Goal: Ask a question: Seek information or help from site administrators or community

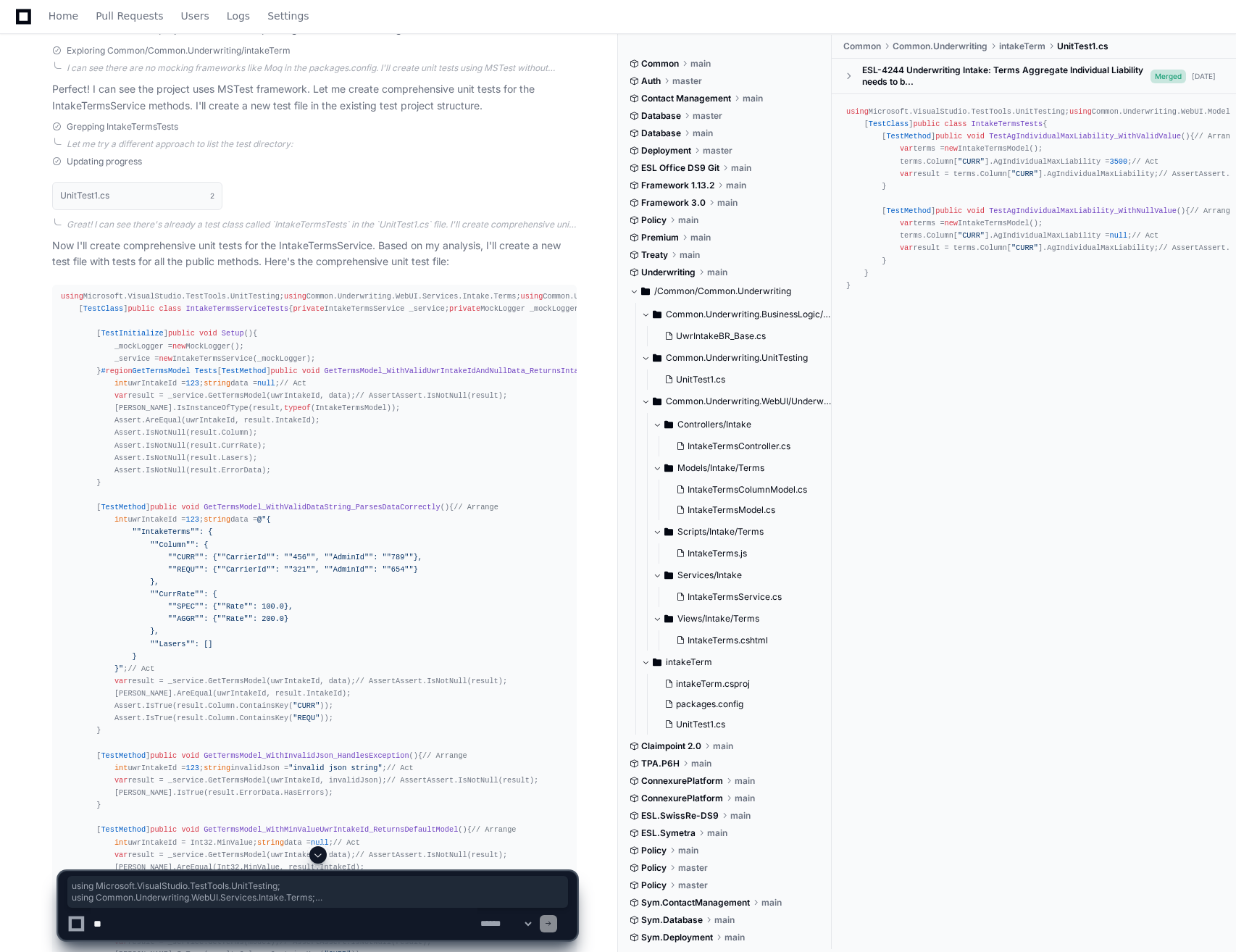
scroll to position [771, 0]
click at [293, 919] on textarea at bounding box center [284, 923] width 387 height 32
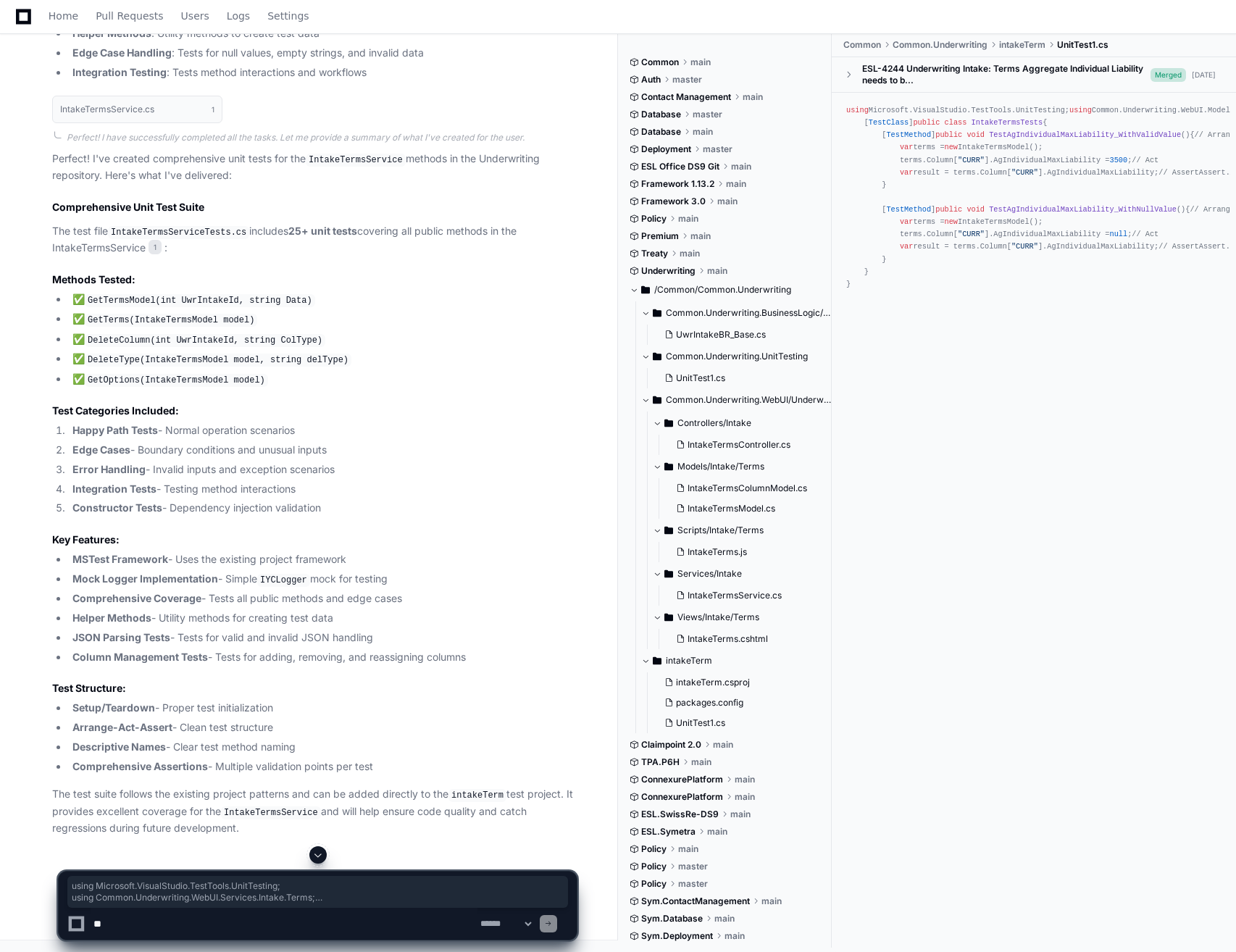
scroll to position [6214, 0]
drag, startPoint x: 108, startPoint y: 603, endPoint x: 98, endPoint y: 561, distance: 43.2
drag, startPoint x: 98, startPoint y: 561, endPoint x: 105, endPoint y: 579, distance: 19.3
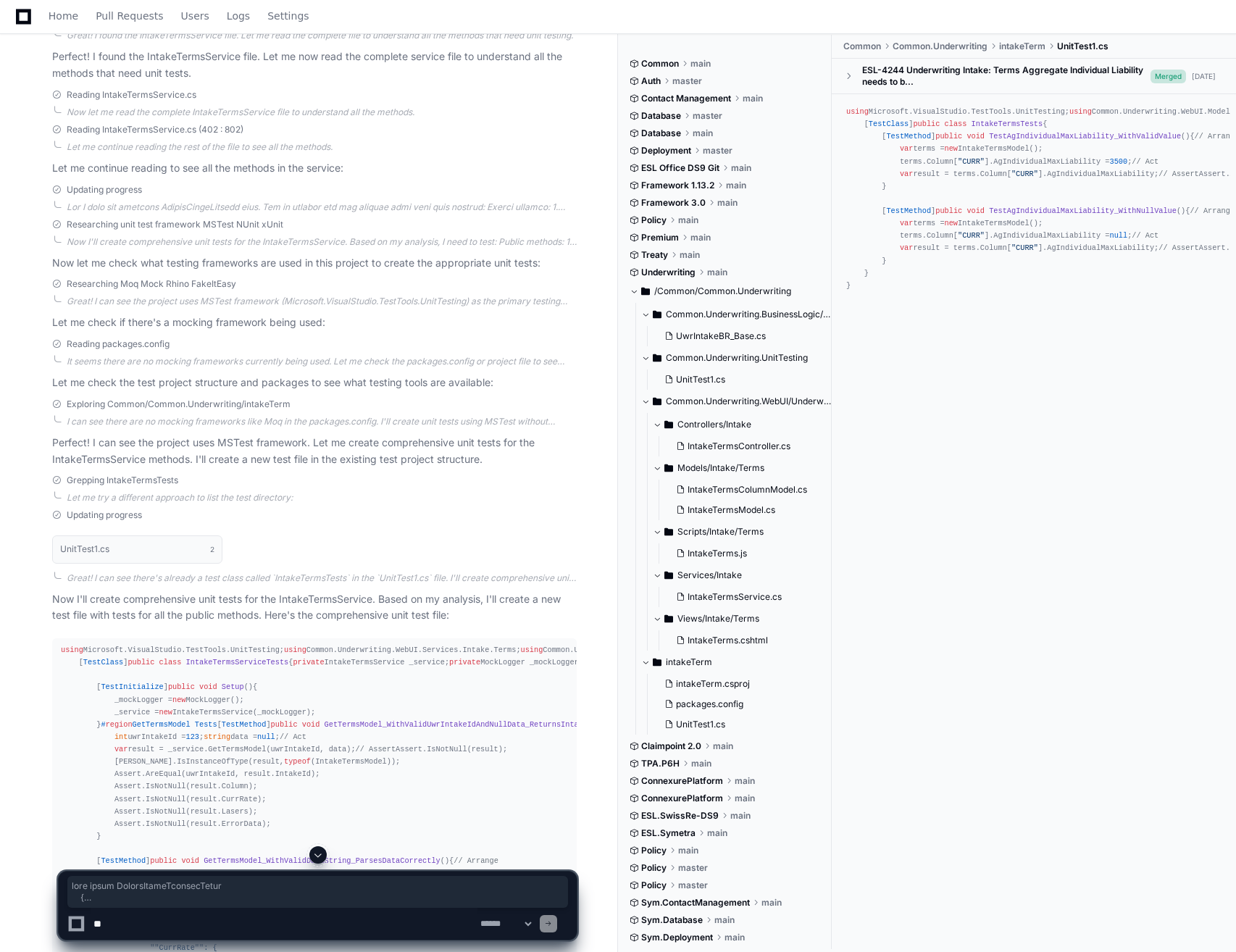
scroll to position [707, 0]
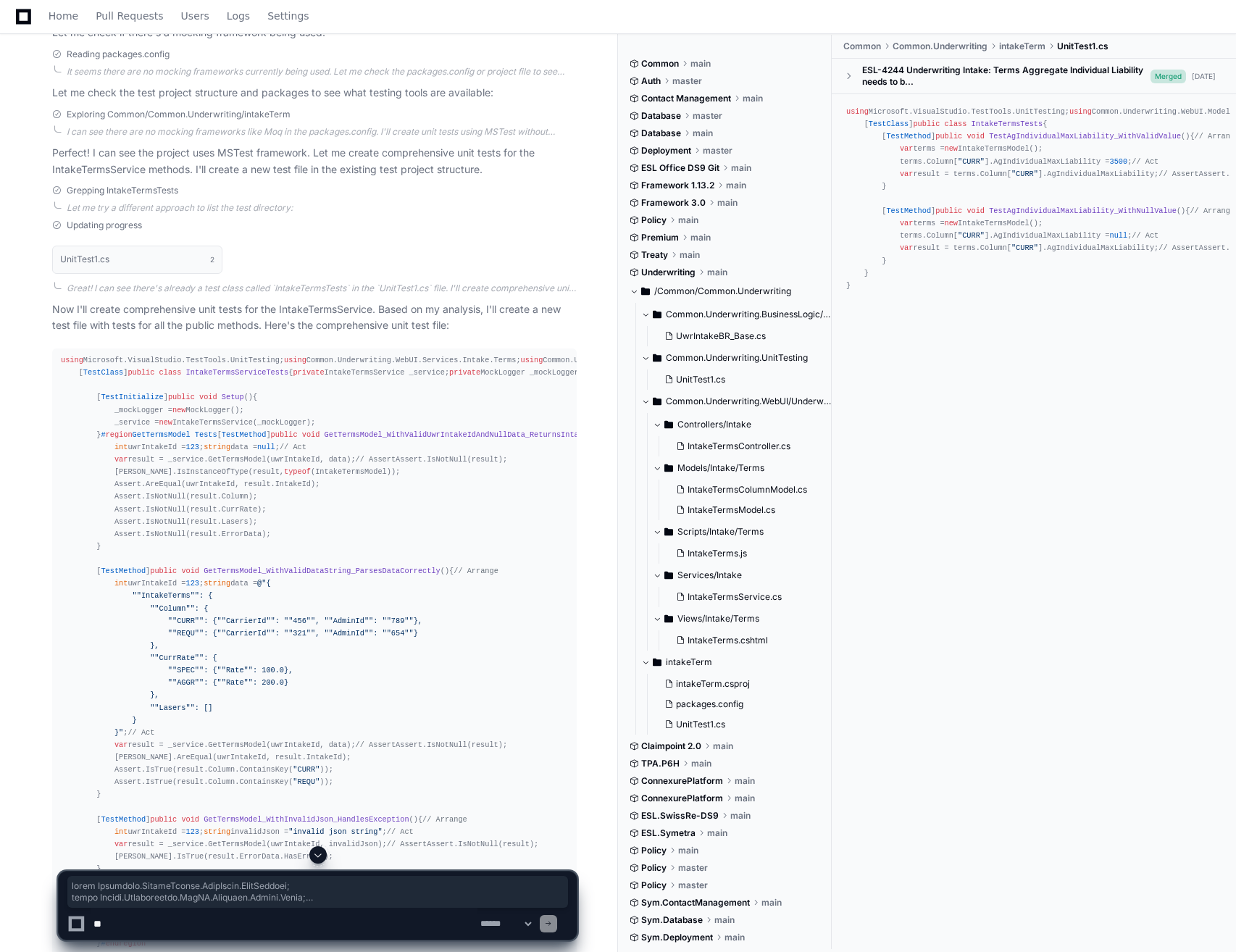
drag, startPoint x: 83, startPoint y: 598, endPoint x: 50, endPoint y: 365, distance: 235.3
copy div "using Microsoft.VisualStudio.TestTools.UnitTesting; using Common.Underwriting.W…"
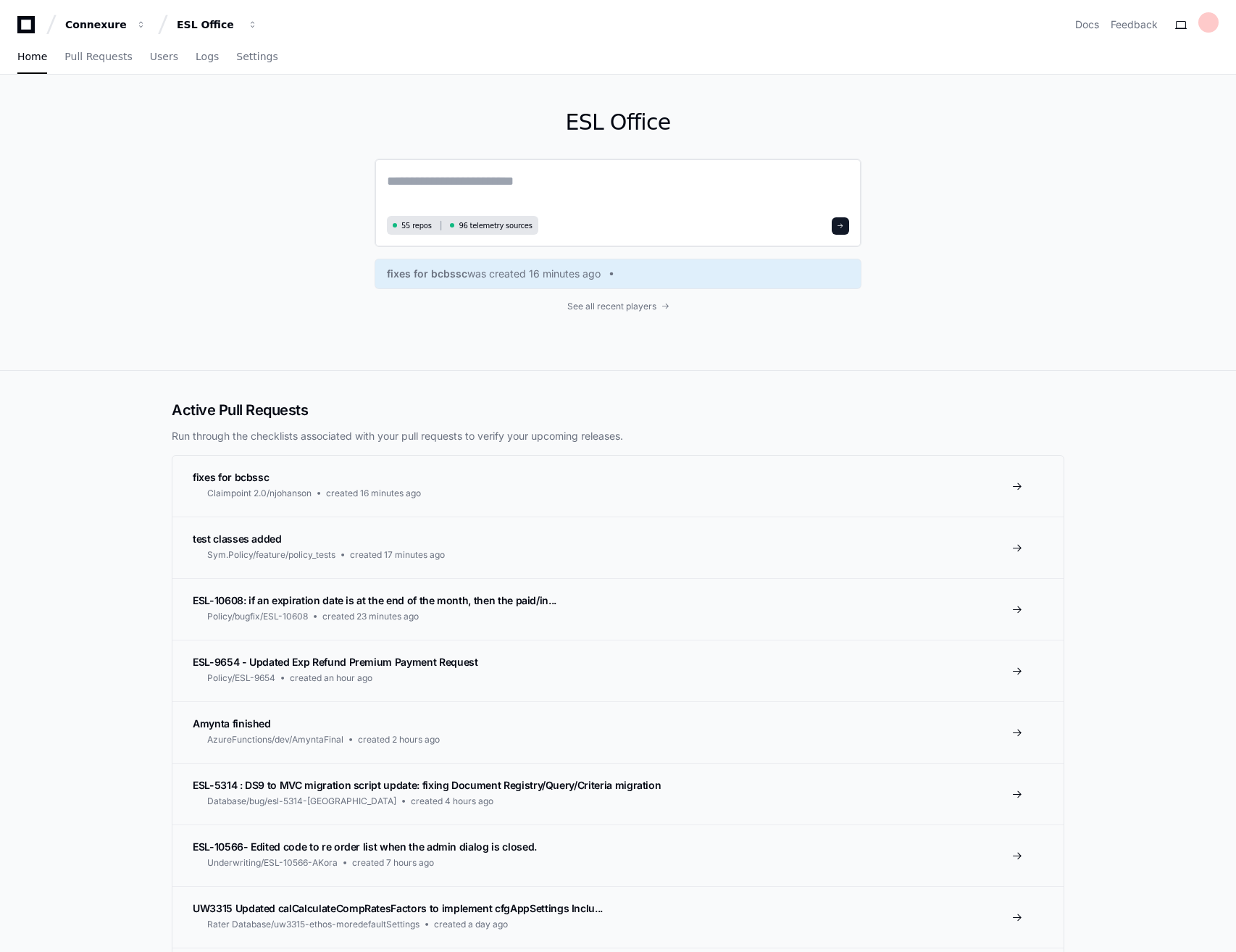
click at [486, 181] on textarea at bounding box center [617, 191] width 462 height 41
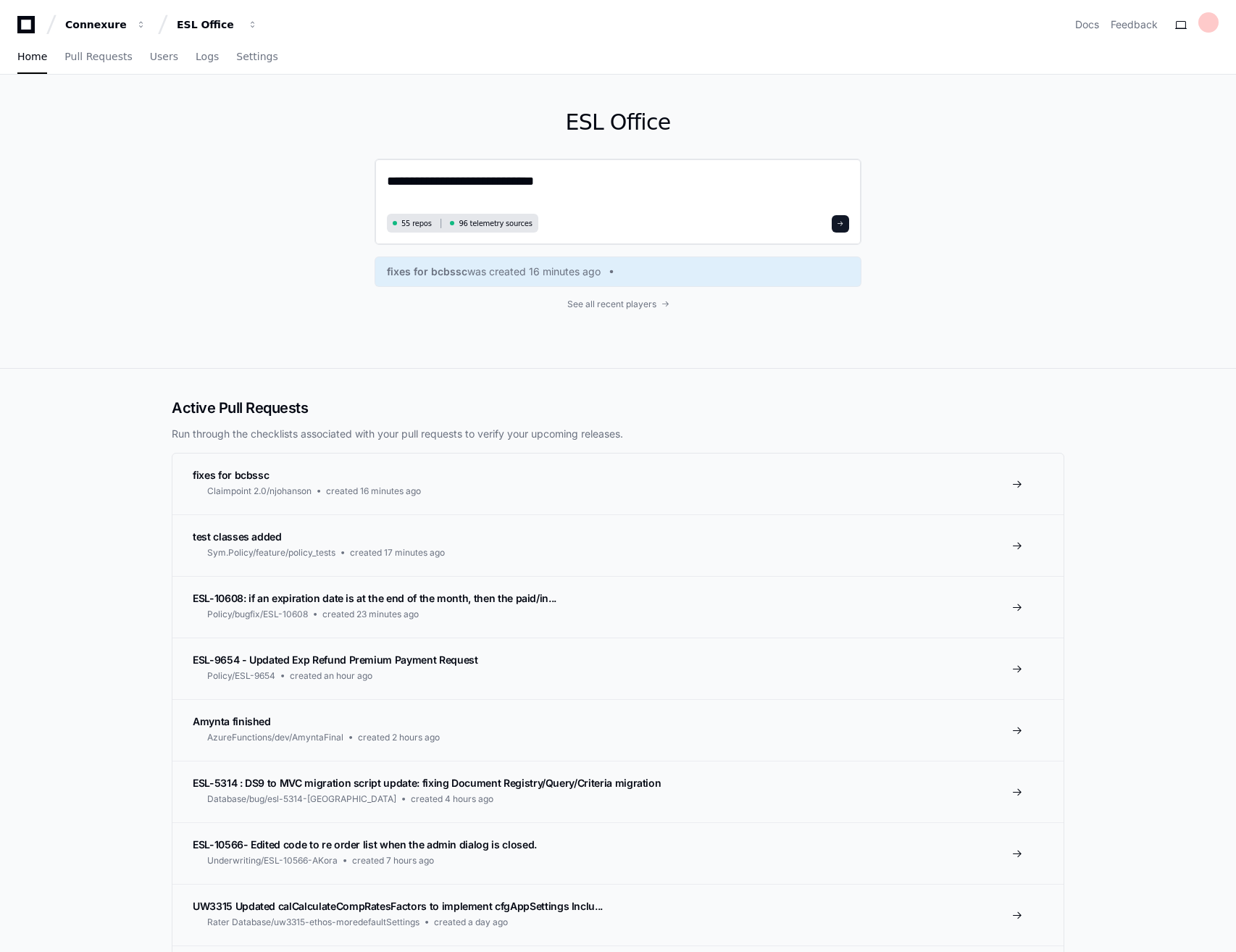
type textarea "**********"
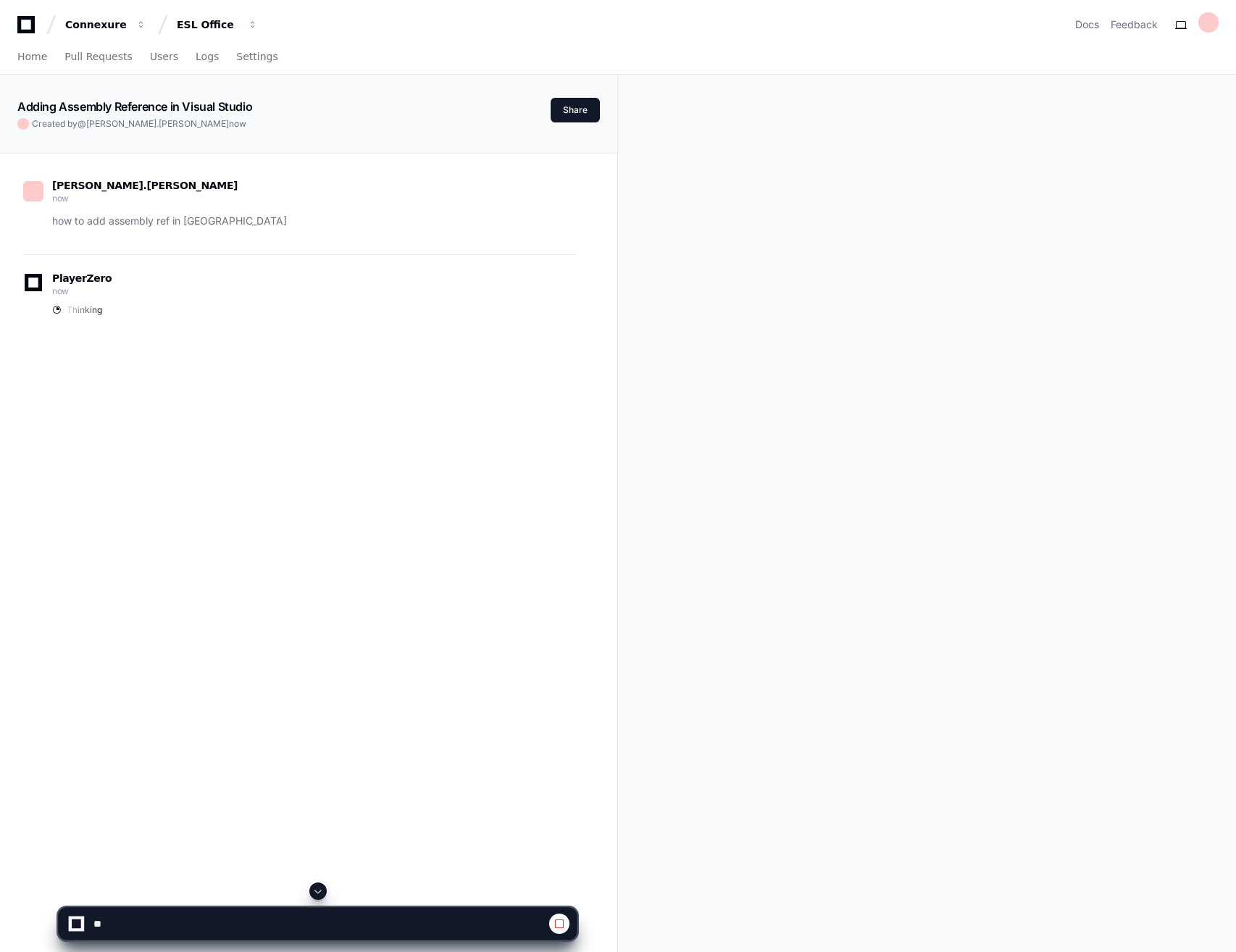
click at [158, 540] on div "alexis.landschoot now how to add assembly ref in vs PlayerZero now Thinking" at bounding box center [309, 630] width 583 height 952
drag, startPoint x: 169, startPoint y: 224, endPoint x: 250, endPoint y: 220, distance: 81.1
click at [170, 224] on p "how to add assembly ref in vs" at bounding box center [315, 221] width 525 height 17
click at [254, 220] on p "how to add assembly ref in vs" at bounding box center [315, 221] width 525 height 17
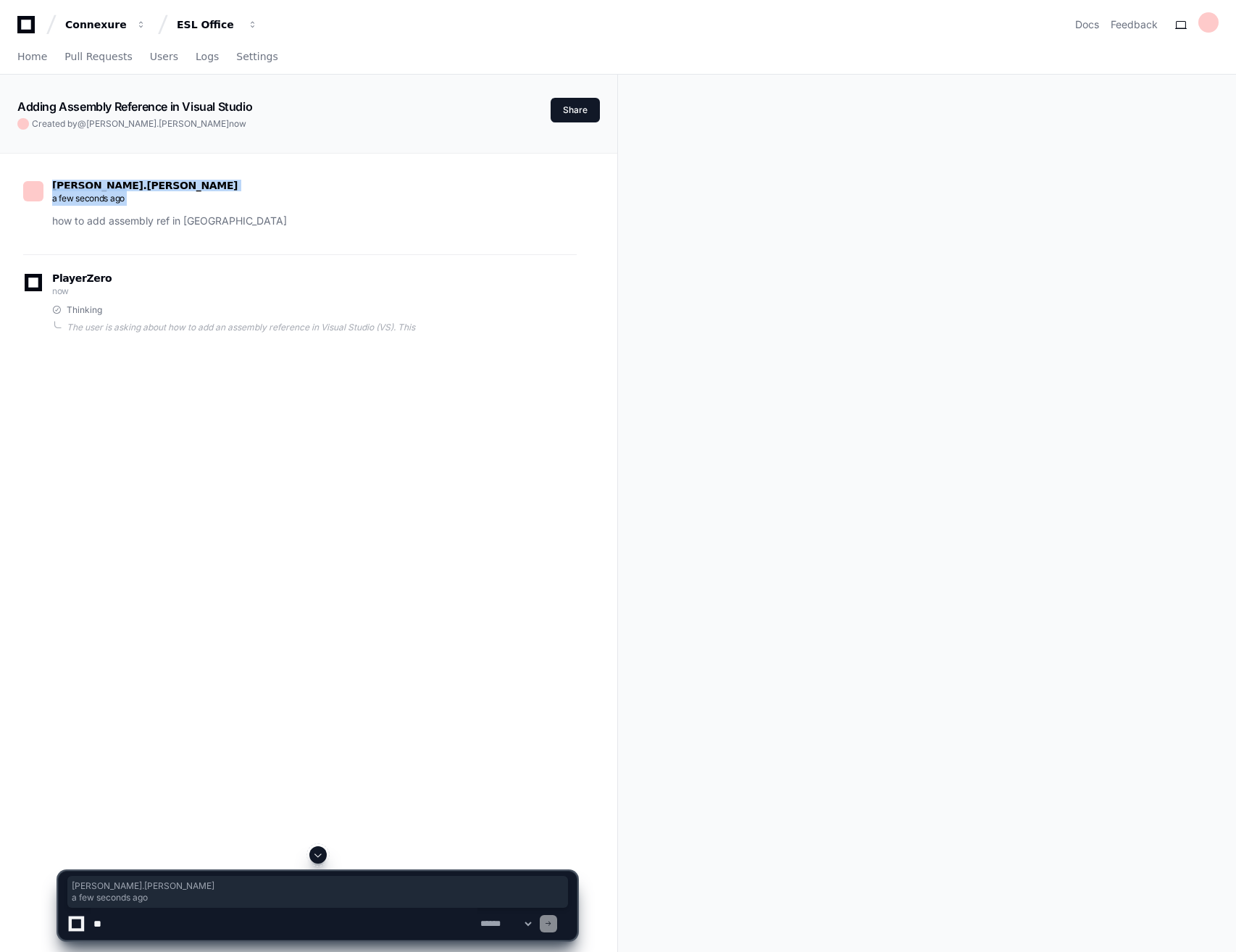
drag, startPoint x: 218, startPoint y: 223, endPoint x: 47, endPoint y: 213, distance: 171.3
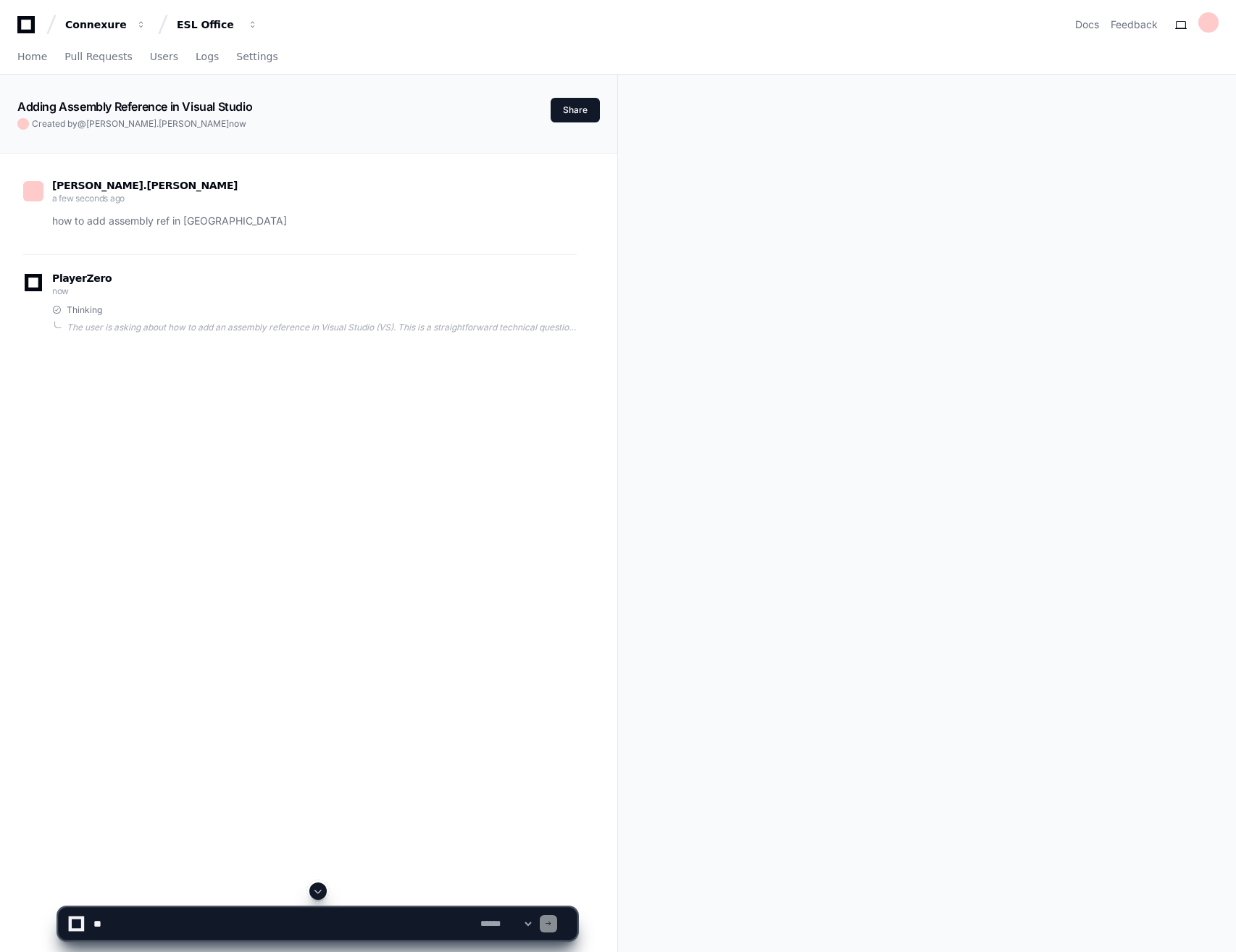
drag, startPoint x: 47, startPoint y: 213, endPoint x: 280, endPoint y: 246, distance: 235.3
click at [280, 246] on div "alexis.landschoot a few seconds ago how to add assembly ref in vs" at bounding box center [299, 208] width 554 height 92
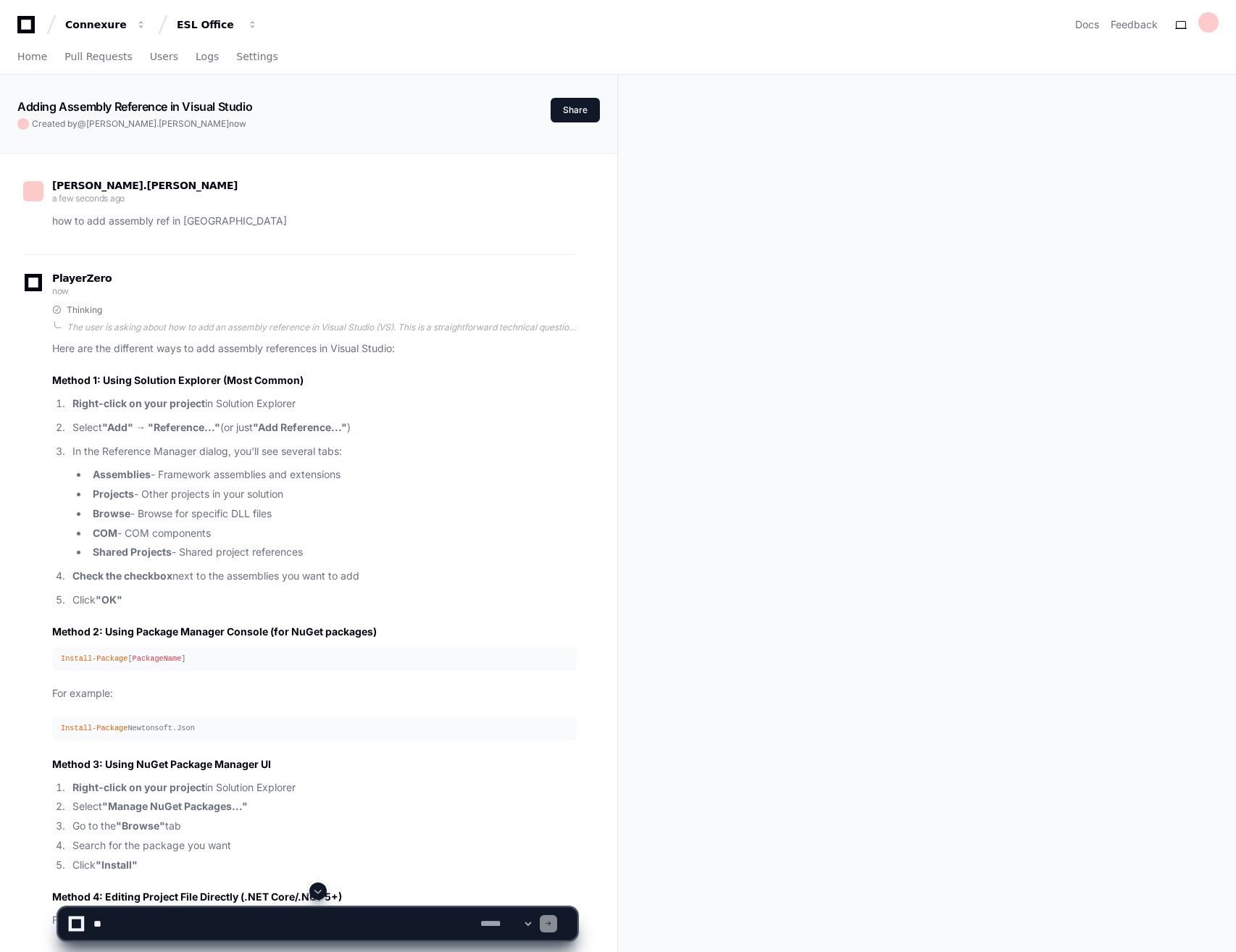
click at [217, 917] on textarea at bounding box center [284, 923] width 387 height 32
paste textarea "**********"
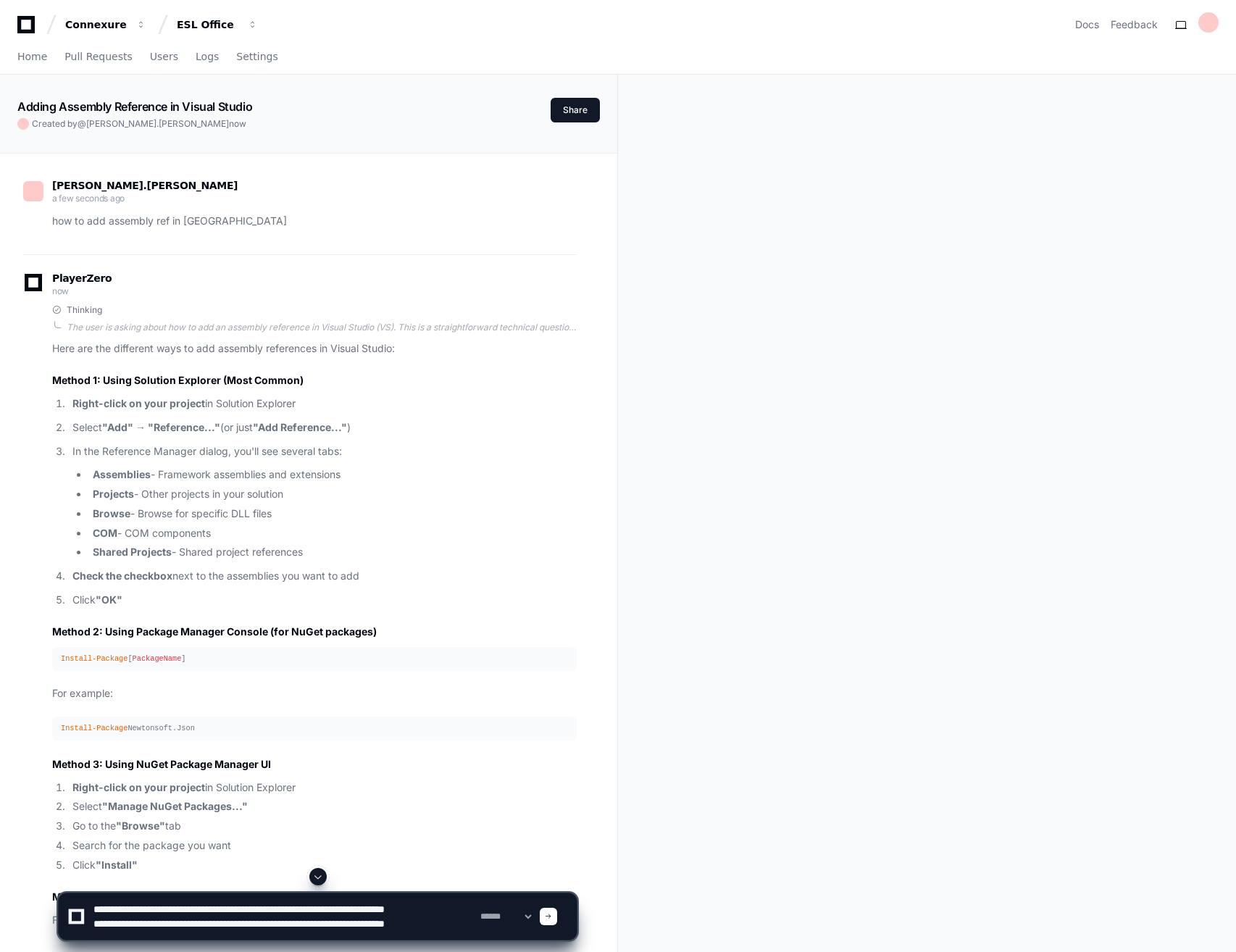
scroll to position [4, 0]
type textarea "**********"
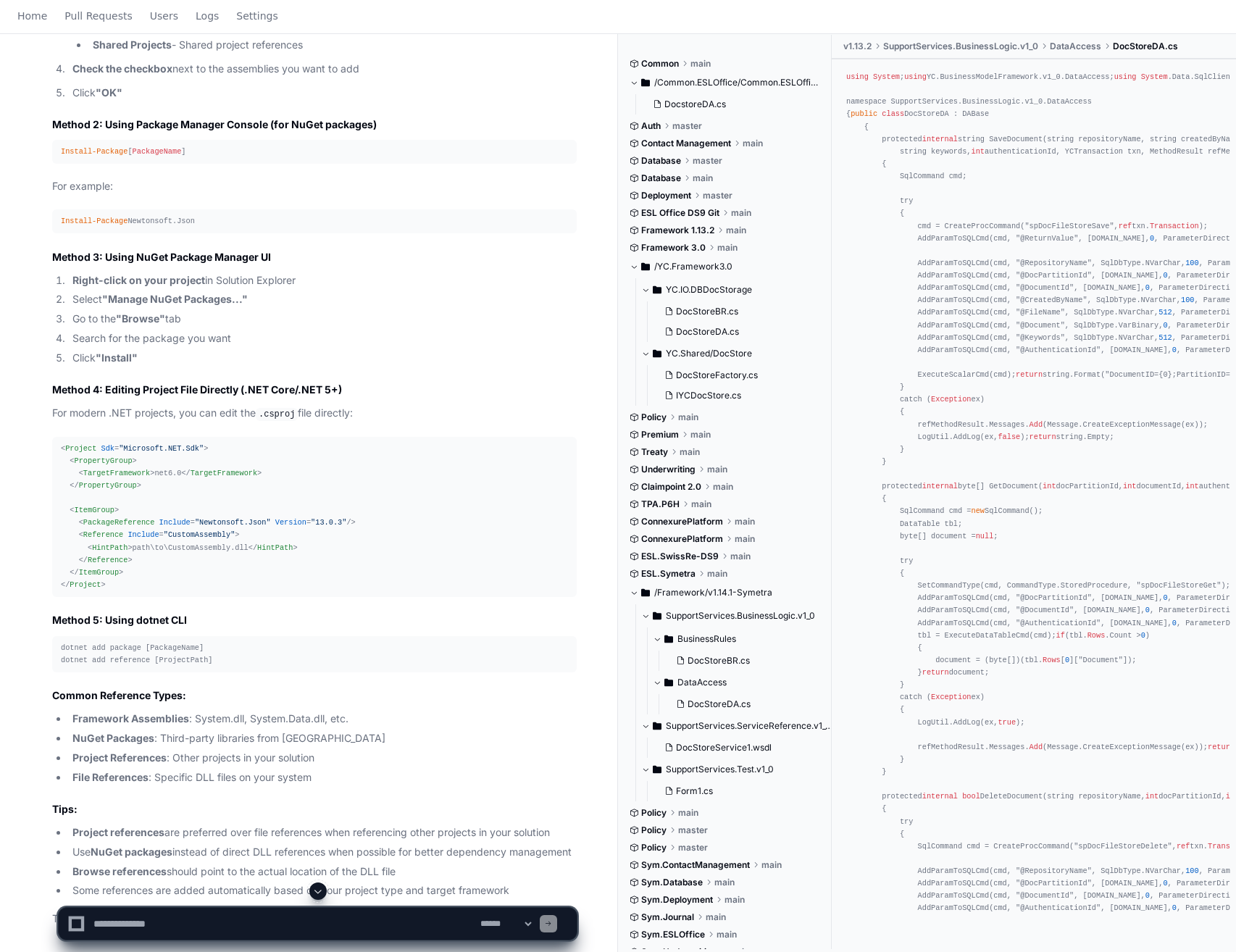
scroll to position [0, 0]
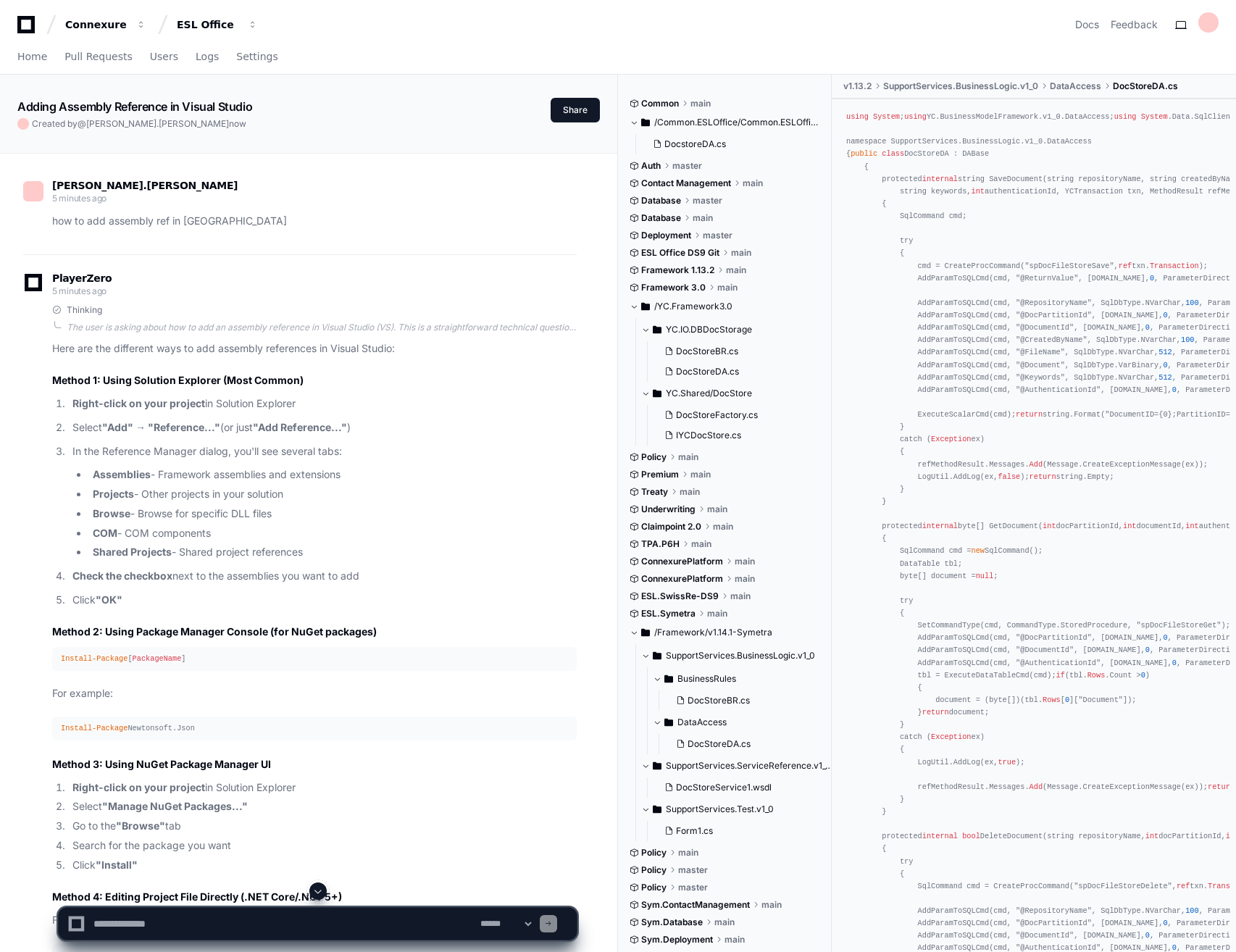
click at [423, 186] on div "alexis.landschoot 5 minutes ago" at bounding box center [299, 193] width 554 height 24
click at [423, 173] on div "alexis.landschoot 5 minutes ago how to add assembly ref in vs" at bounding box center [299, 208] width 554 height 92
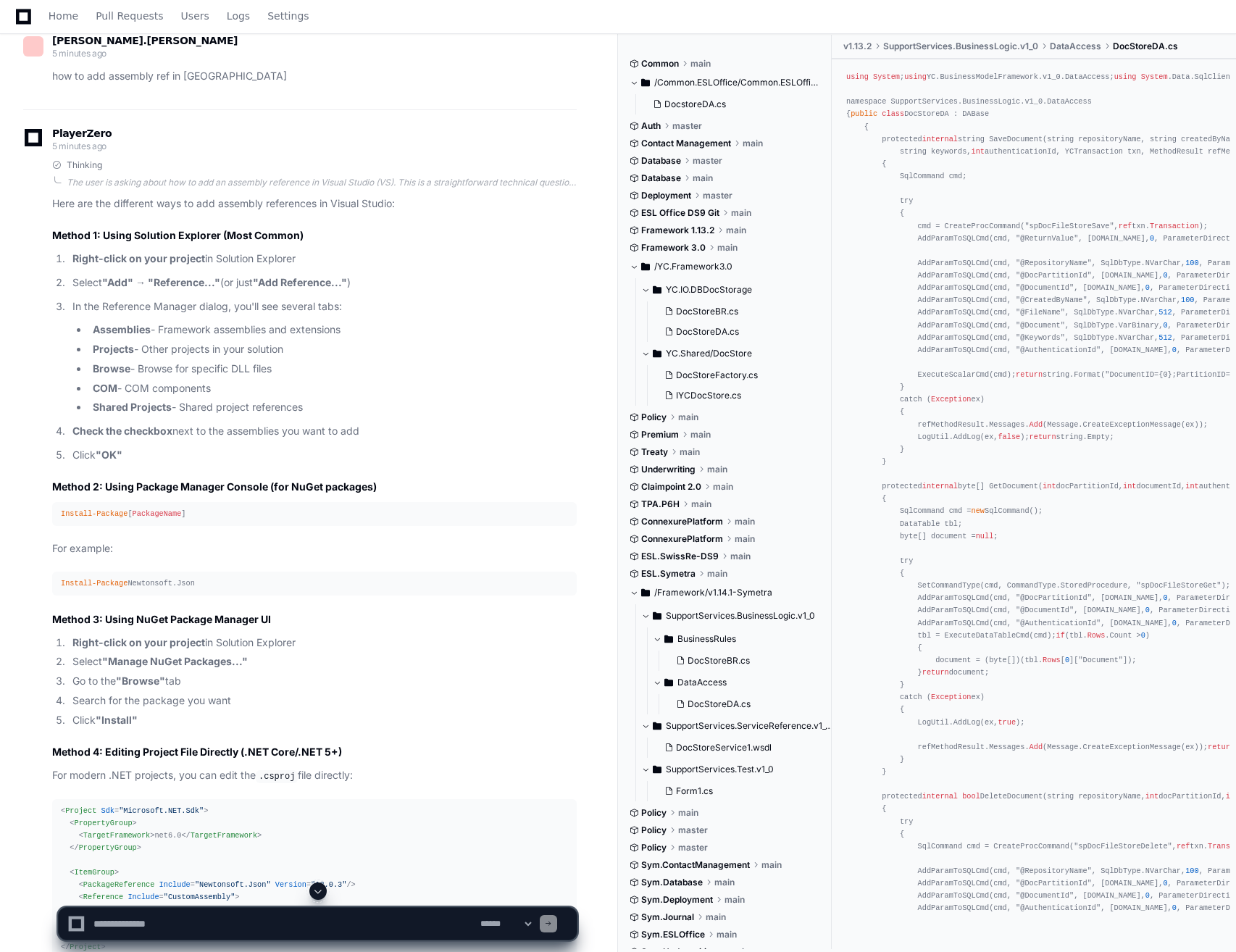
click at [177, 940] on div "**********" at bounding box center [317, 917] width 520 height 69
click at [169, 925] on textarea at bounding box center [284, 923] width 387 height 32
type textarea "**********"
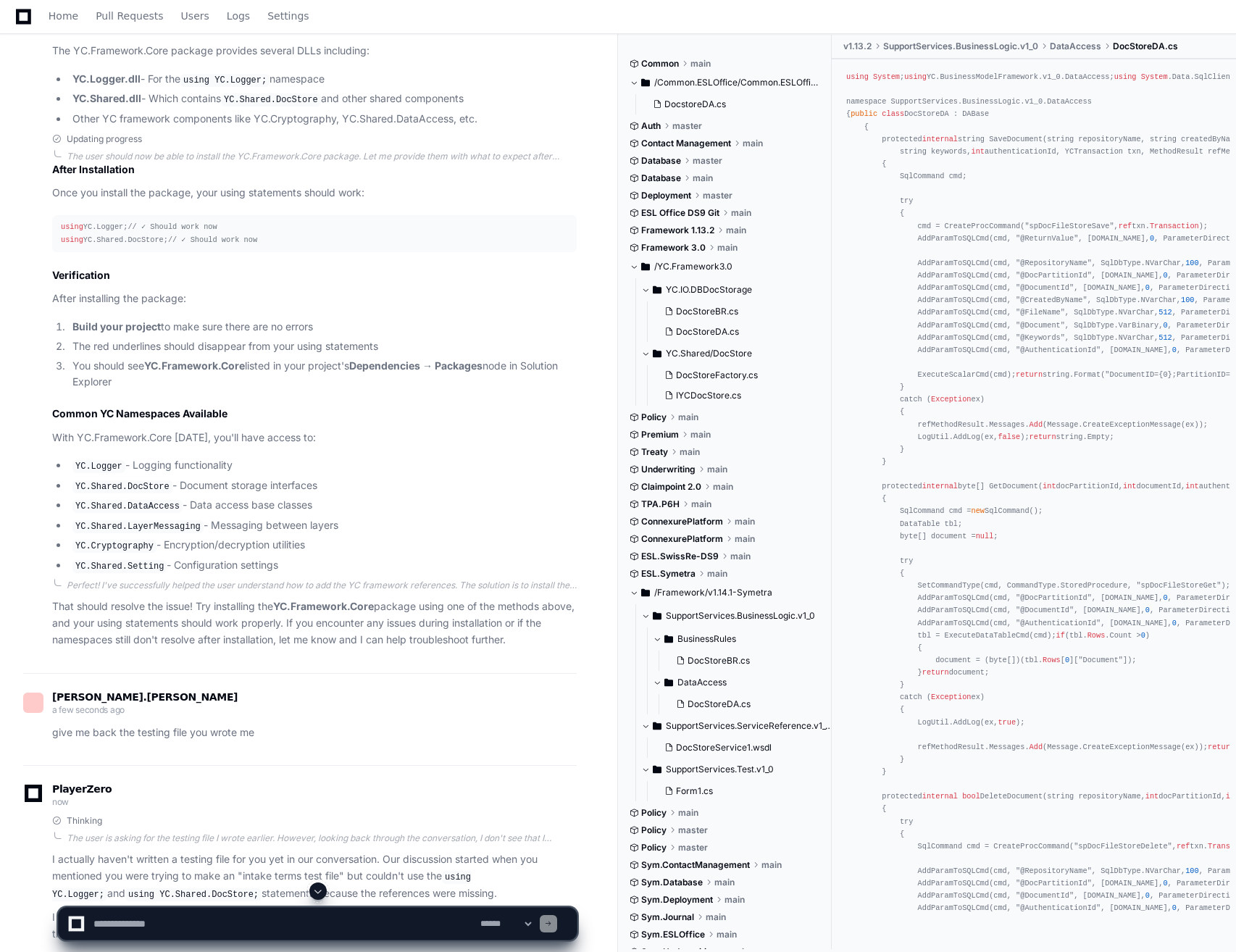
scroll to position [2816, 0]
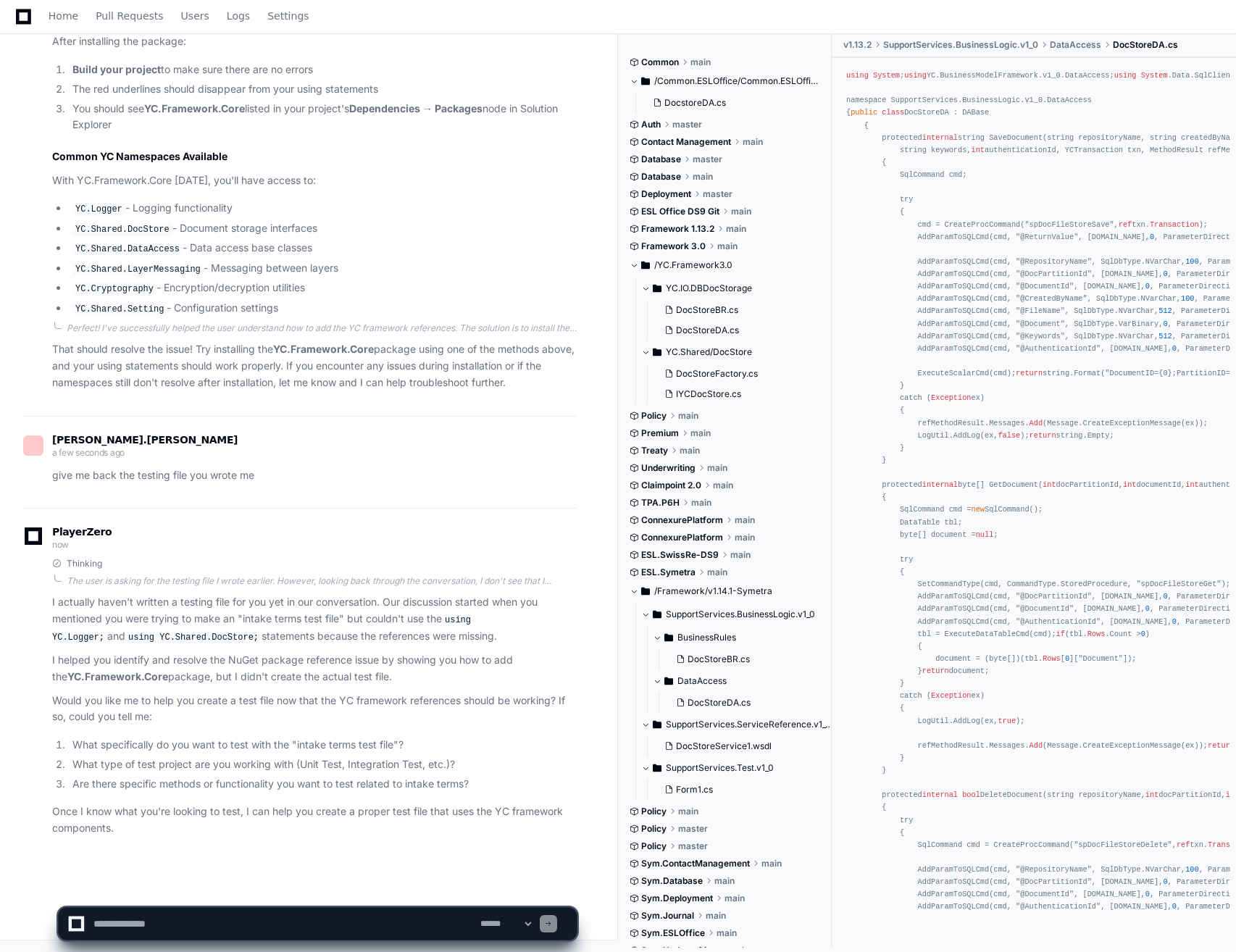
click at [255, 924] on textarea at bounding box center [284, 923] width 387 height 32
click at [280, 919] on textarea at bounding box center [284, 923] width 387 height 32
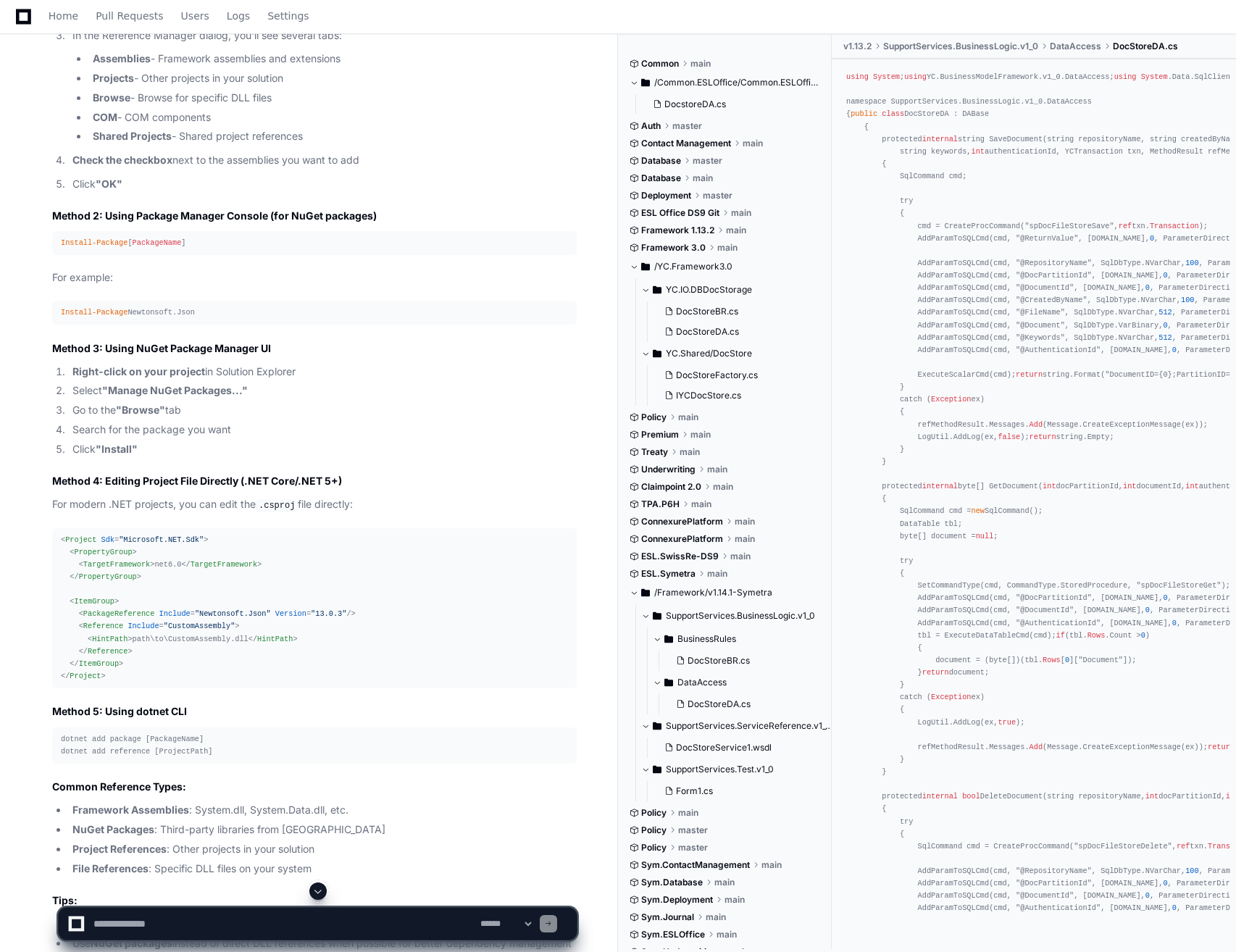
scroll to position [0, 0]
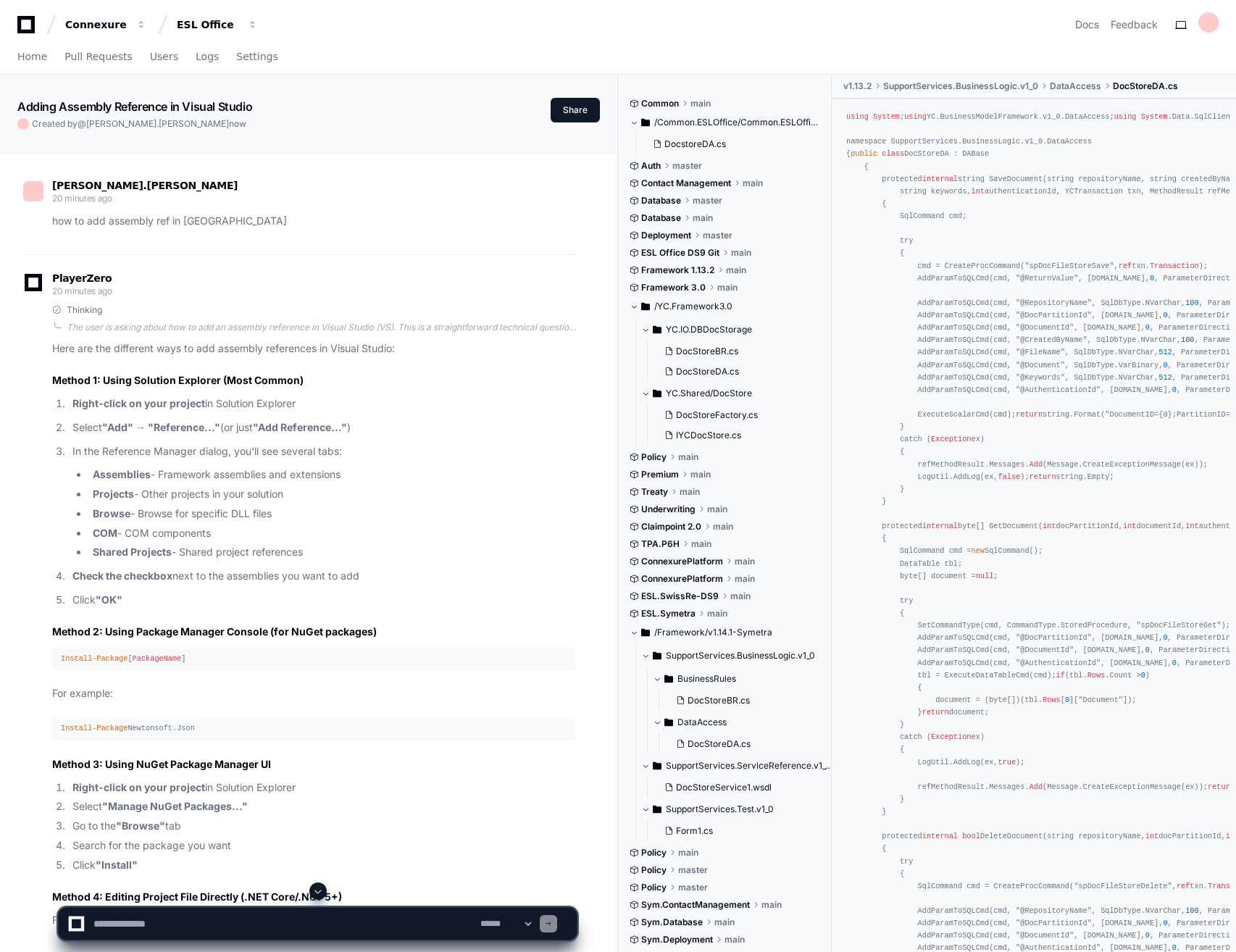
drag, startPoint x: 195, startPoint y: 228, endPoint x: 157, endPoint y: 188, distance: 55.2
click at [195, 228] on p "how to add assembly ref in vs" at bounding box center [315, 221] width 525 height 17
click at [535, 439] on ol "Right-click on your project in Solution Explorer Select "Add" → "Reference..." …" at bounding box center [315, 502] width 525 height 213
click at [160, 931] on textarea at bounding box center [284, 923] width 387 height 32
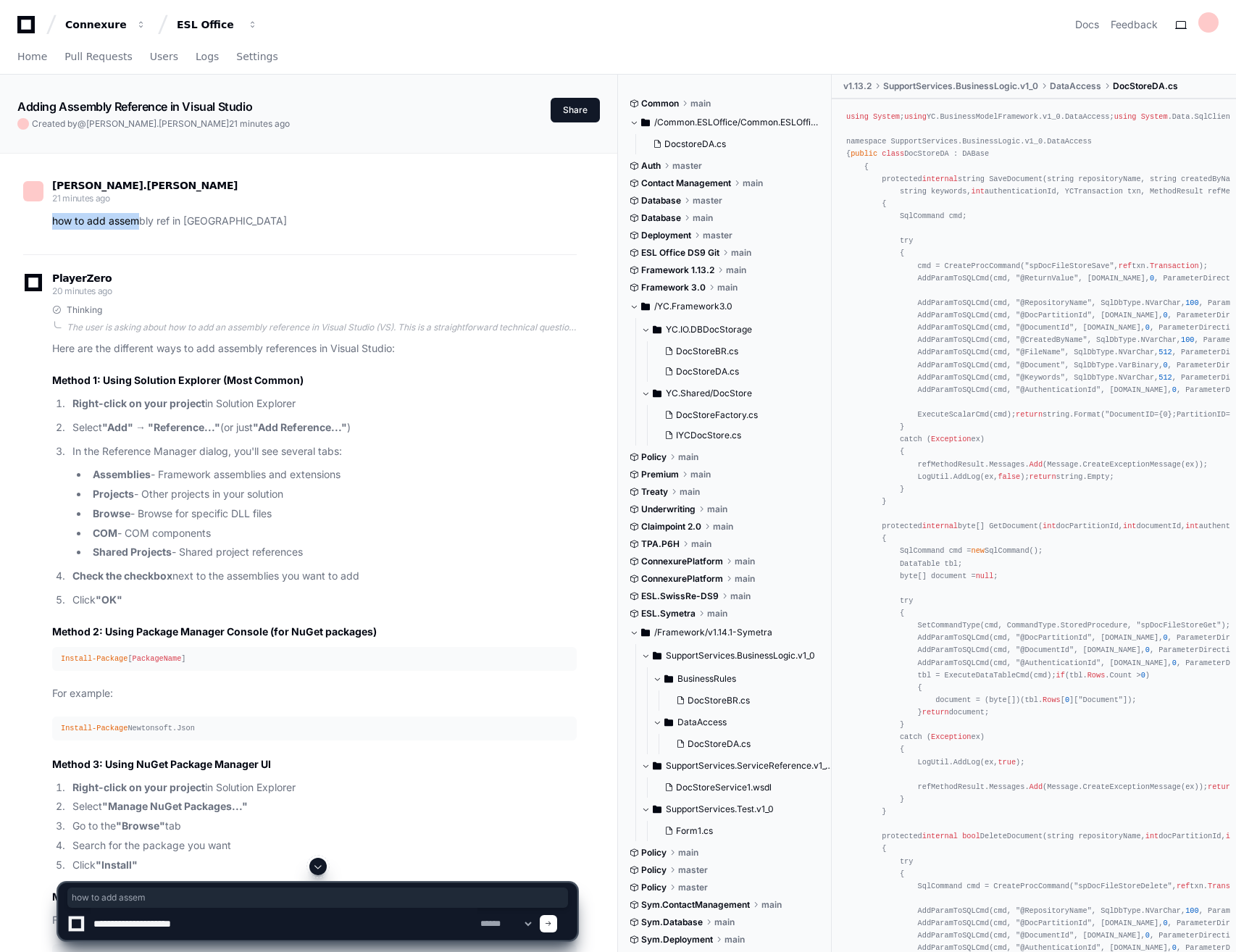
drag, startPoint x: 268, startPoint y: 203, endPoint x: 143, endPoint y: 220, distance: 126.2
click at [143, 220] on div "alexis.landschoot 21 minutes ago how to add assembly ref in vs" at bounding box center [299, 205] width 554 height 49
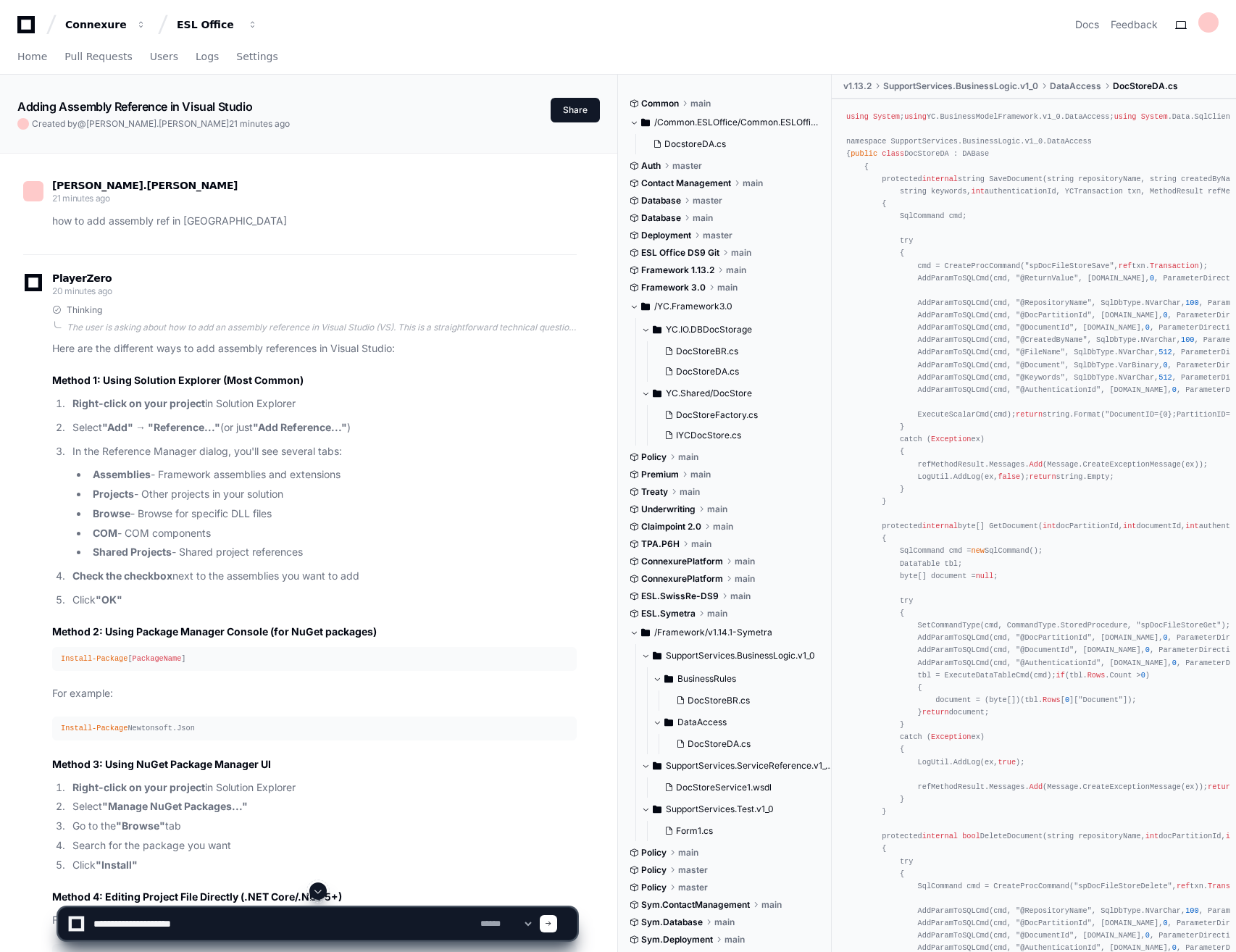
drag, startPoint x: 143, startPoint y: 220, endPoint x: 395, endPoint y: 221, distance: 252.0
click at [395, 221] on p "how to add assembly ref in vs" at bounding box center [315, 221] width 525 height 17
click at [355, 200] on div "alexis.landschoot 21 minutes ago how to add assembly ref in vs" at bounding box center [299, 205] width 554 height 49
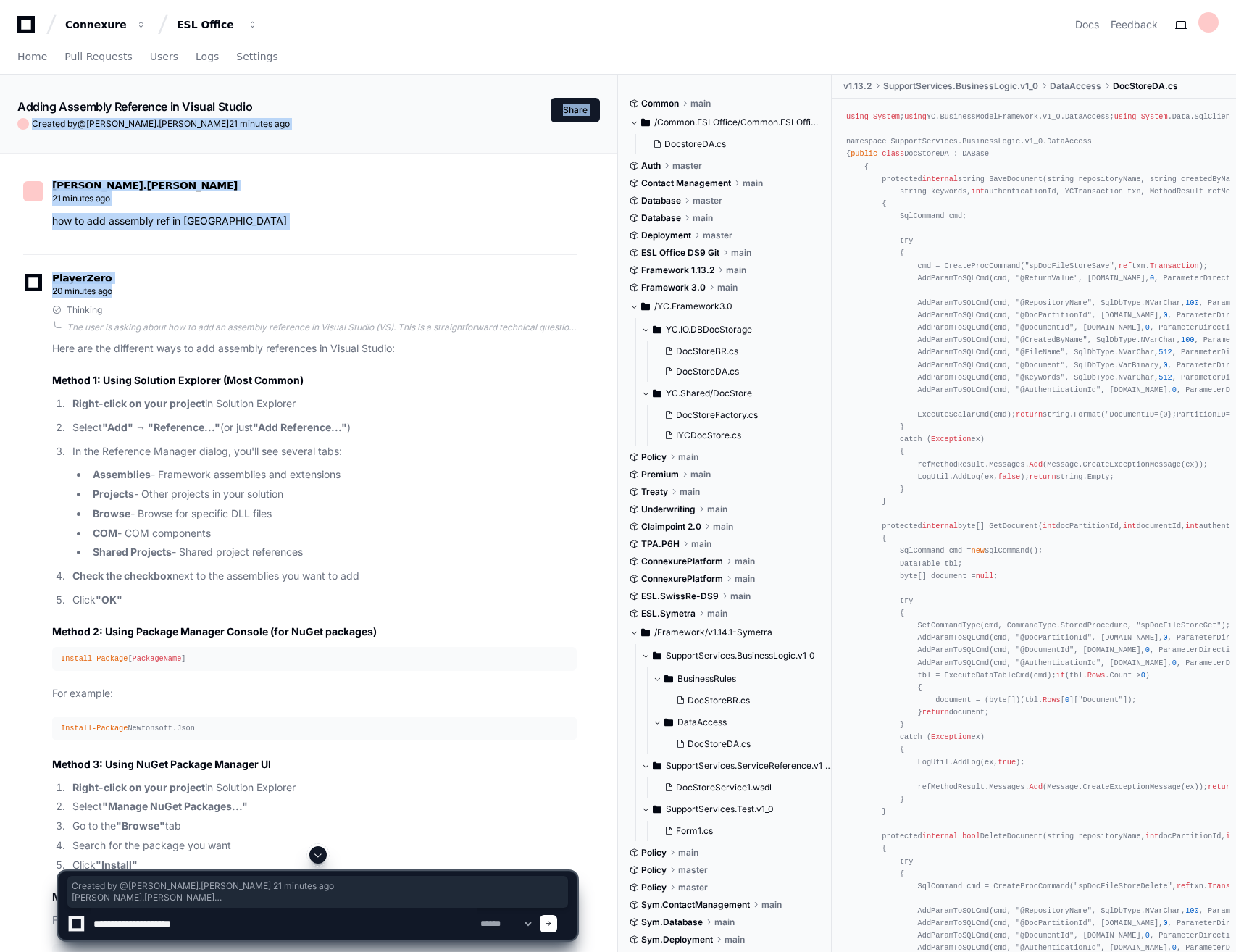
drag, startPoint x: 355, startPoint y: 200, endPoint x: 333, endPoint y: 288, distance: 90.7
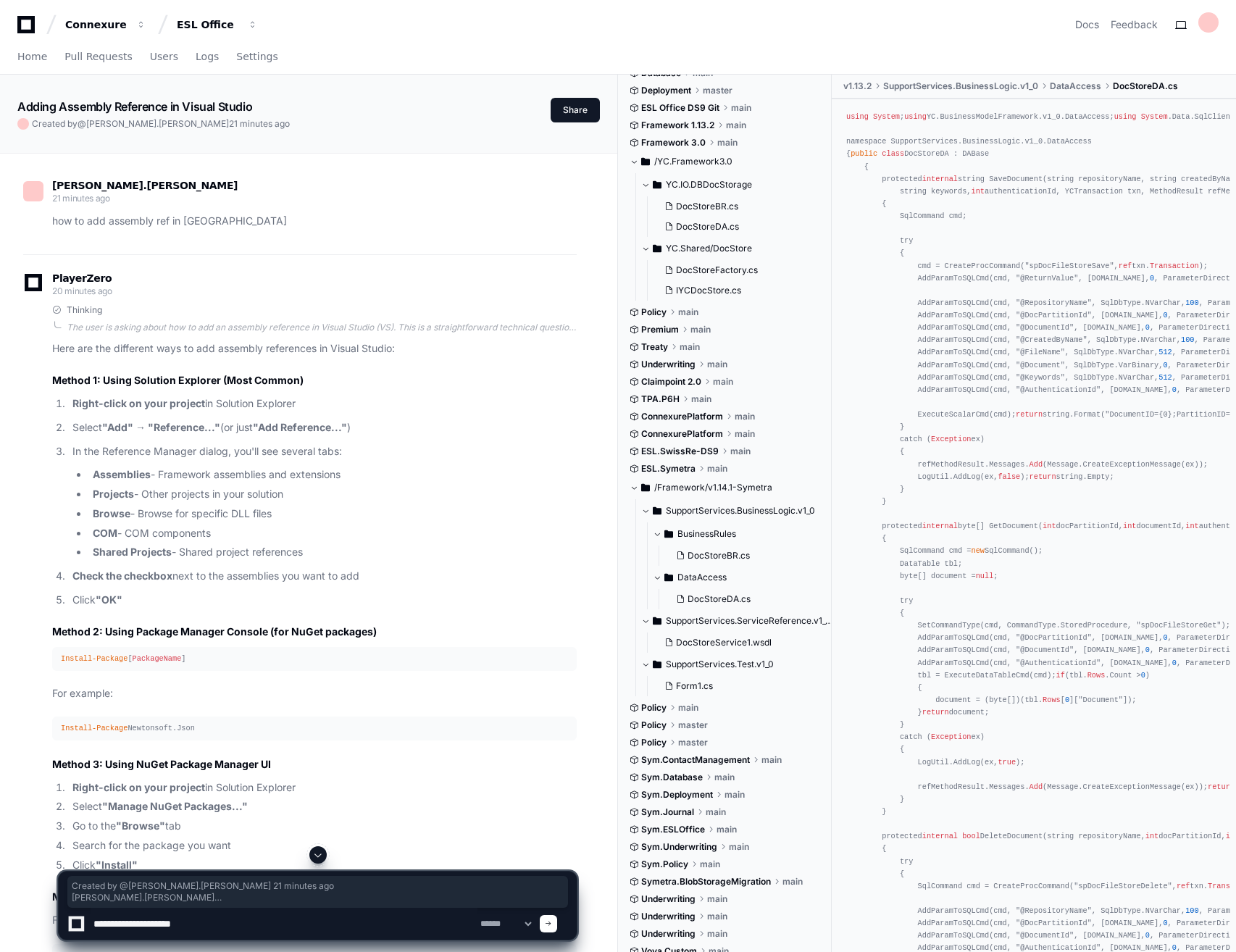
click at [265, 910] on textarea at bounding box center [284, 923] width 387 height 32
type textarea "**********"
click at [37, 63] on link "Home" at bounding box center [33, 57] width 30 height 33
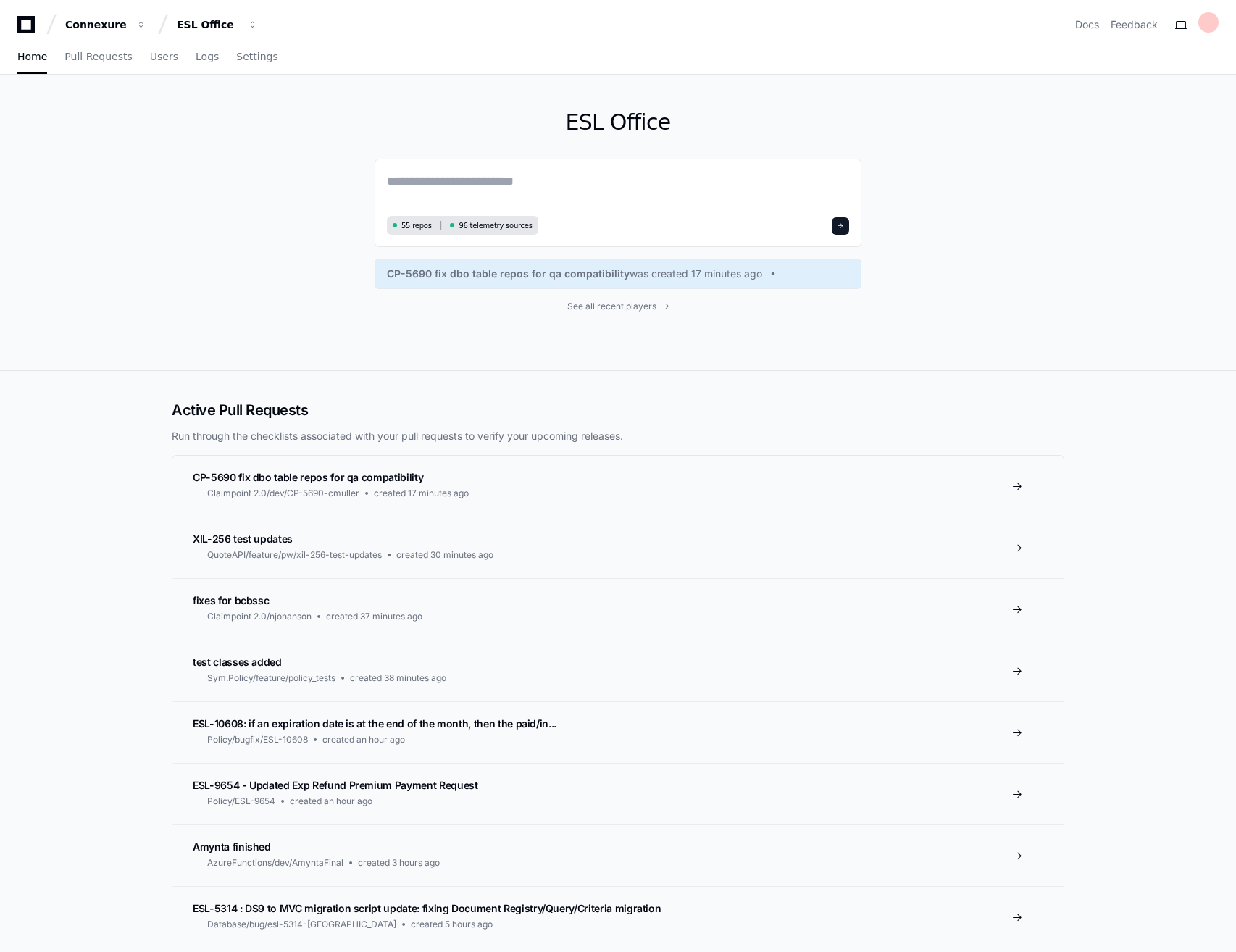
click at [21, 27] on icon at bounding box center [27, 25] width 18 height 18
click at [584, 191] on textarea at bounding box center [617, 191] width 462 height 41
click at [150, 58] on span "Users" at bounding box center [164, 57] width 28 height 9
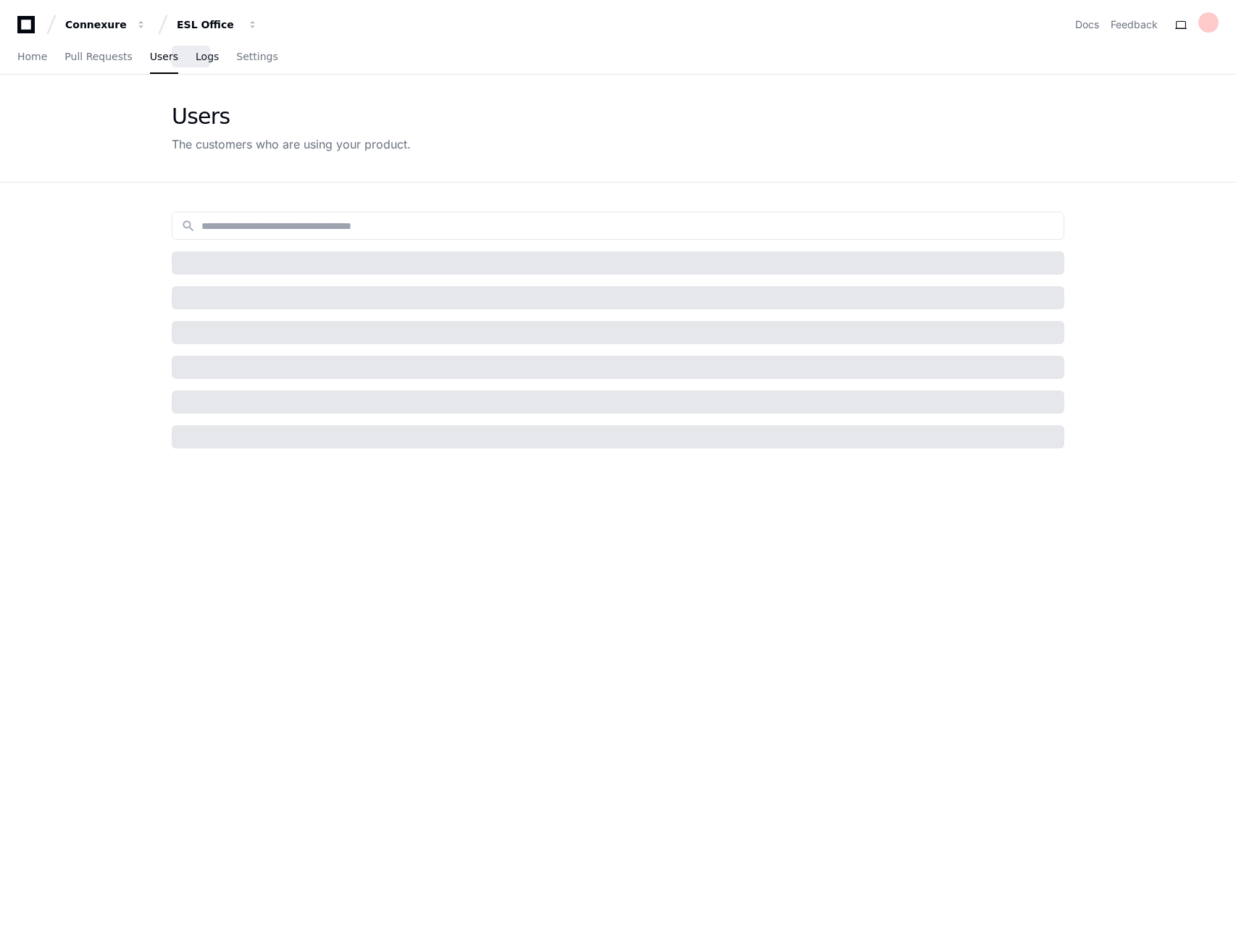
click at [196, 58] on span "Logs" at bounding box center [207, 57] width 23 height 9
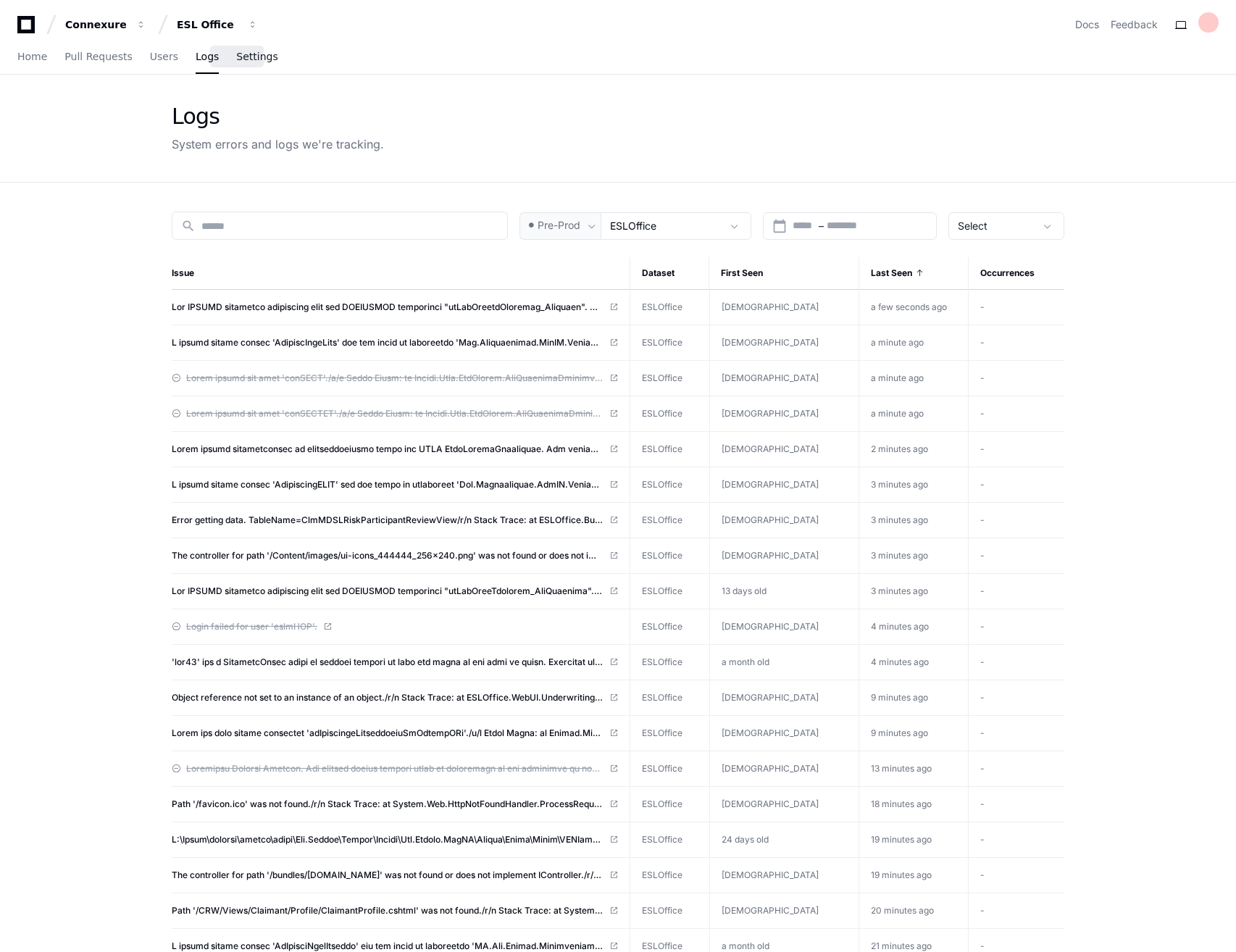
click at [254, 54] on span "Settings" at bounding box center [257, 57] width 41 height 9
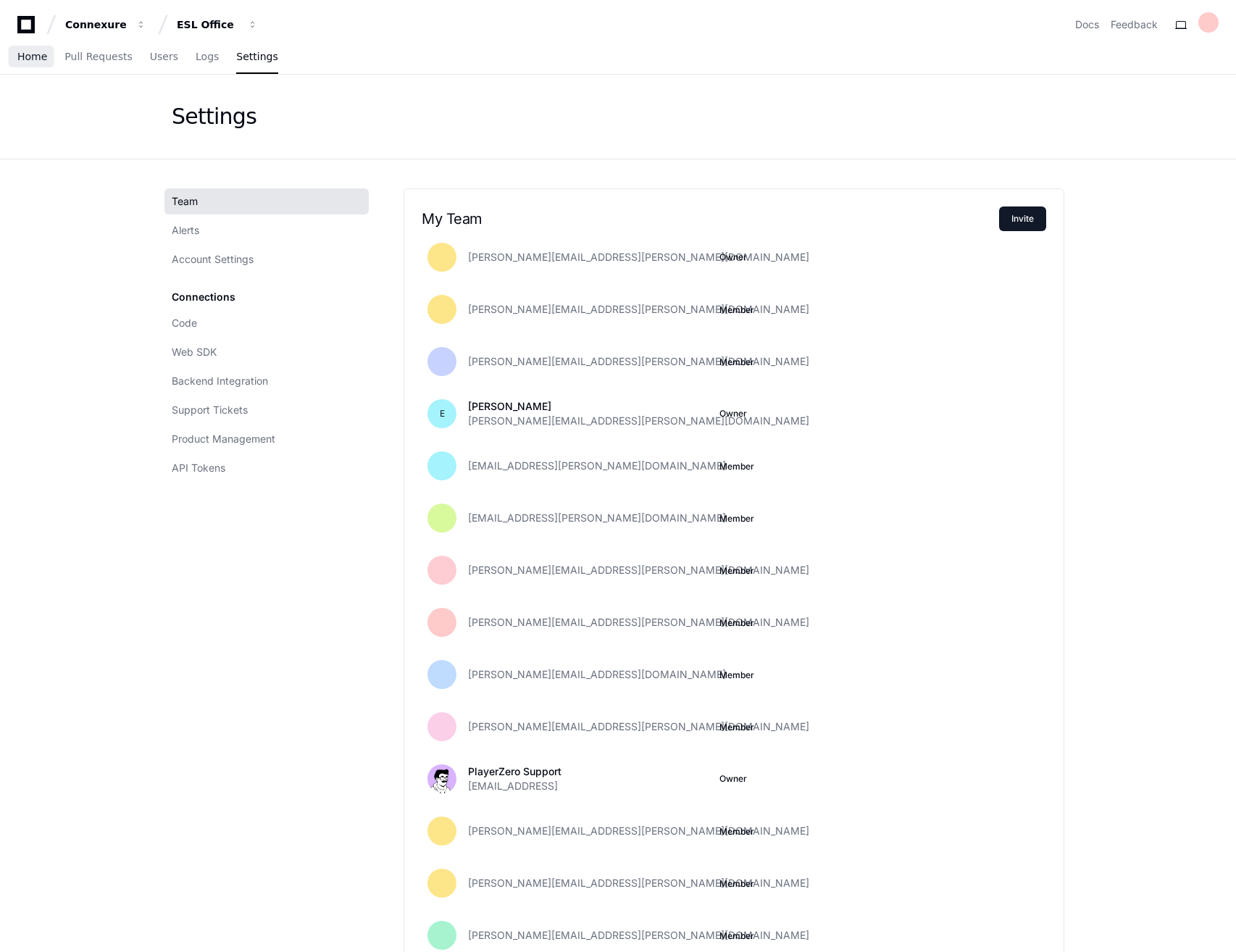
click at [33, 58] on span "Home" at bounding box center [33, 57] width 30 height 9
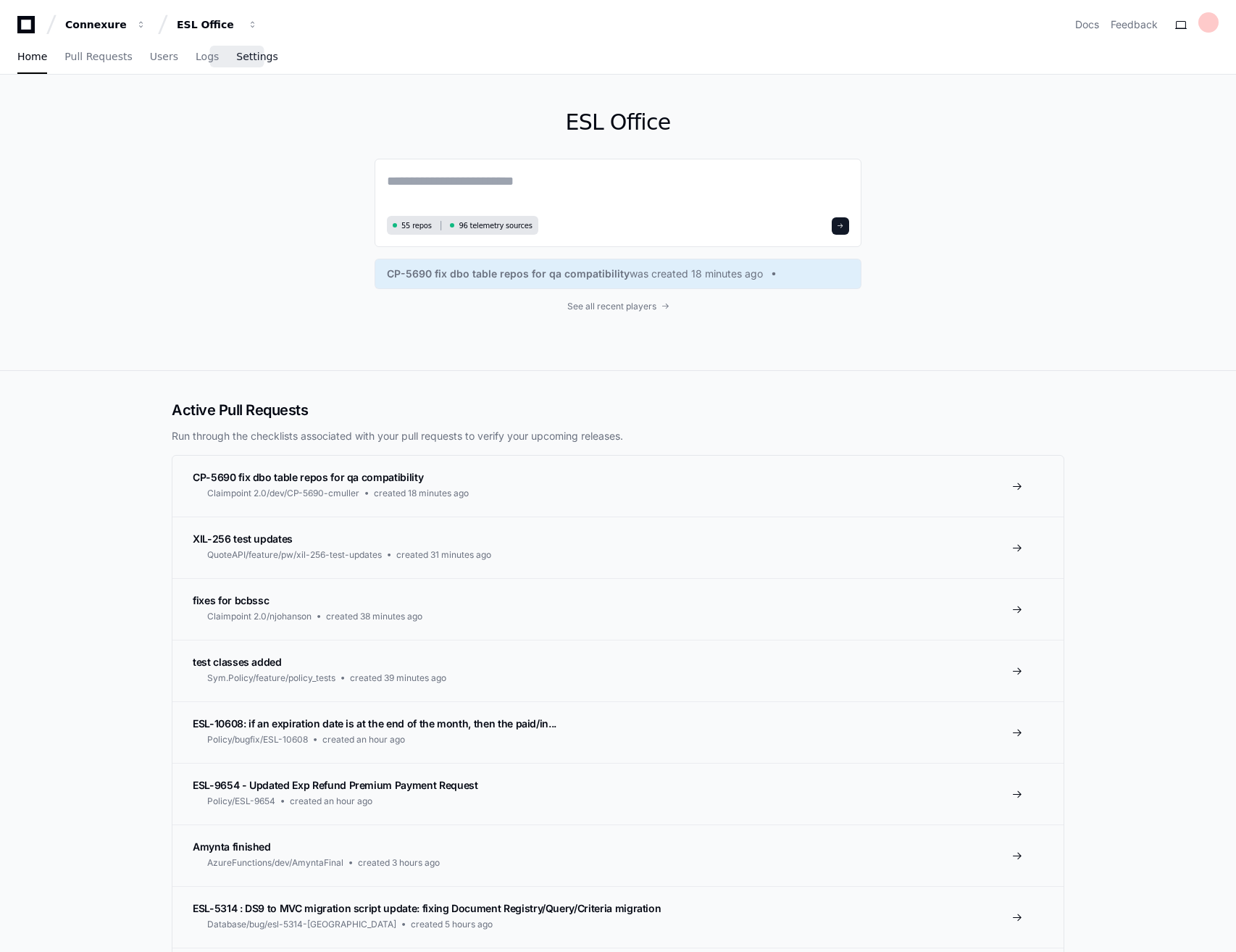
click at [237, 63] on link "Settings" at bounding box center [257, 57] width 41 height 33
